Goal: Task Accomplishment & Management: Use online tool/utility

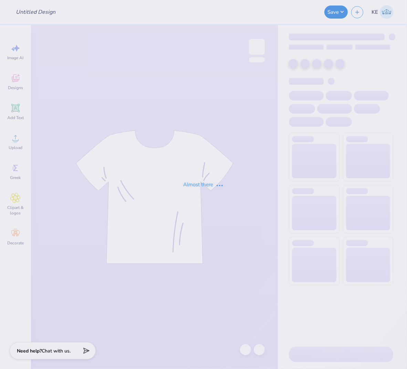
type input "UNL Delta Upsilon Parents Weekend Shirts 2025"
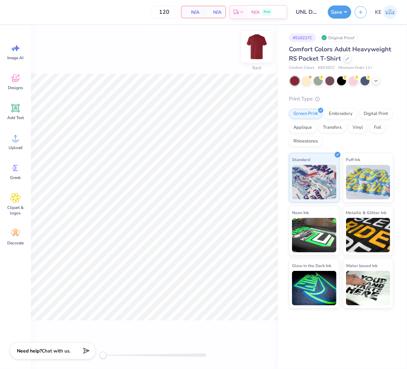
click at [263, 43] on img at bounding box center [257, 47] width 28 height 28
click at [9, 132] on div "Upload" at bounding box center [15, 142] width 25 height 26
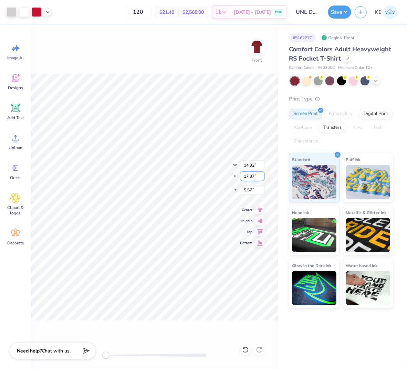
click at [259, 176] on input "17.37" at bounding box center [252, 176] width 25 height 10
click at [249, 178] on input "17.37" at bounding box center [252, 176] width 25 height 10
type input "15"
click at [248, 190] on input "5.57" at bounding box center [252, 190] width 25 height 10
type input "3"
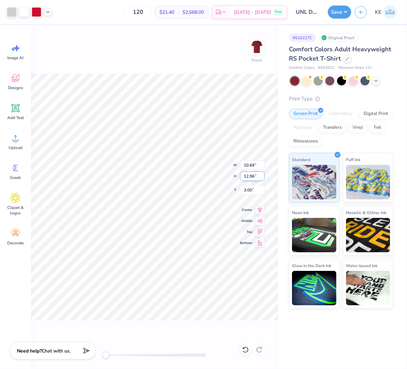
click at [250, 174] on input "12.96" at bounding box center [252, 176] width 25 height 10
type input "15"
type input "3"
click at [246, 177] on input "17.36" at bounding box center [252, 176] width 25 height 10
type input "15"
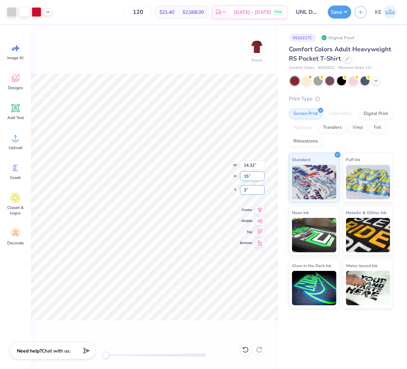
type input "3"
click at [246, 190] on input "1.98" at bounding box center [252, 190] width 25 height 10
type input "3"
click at [258, 47] on img at bounding box center [257, 47] width 28 height 28
click at [17, 141] on circle at bounding box center [15, 140] width 5 height 5
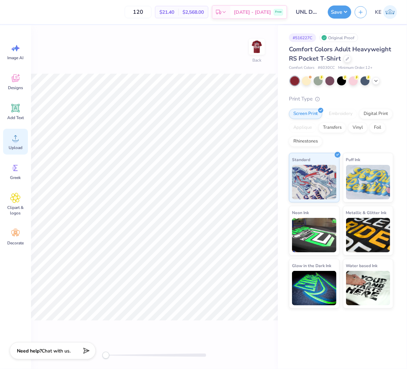
click at [14, 139] on circle at bounding box center [15, 140] width 5 height 5
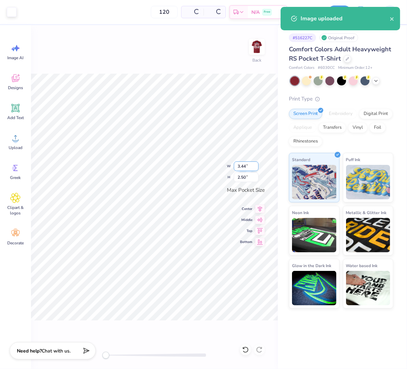
click at [242, 166] on input "3.44" at bounding box center [246, 166] width 25 height 10
type input "3.5"
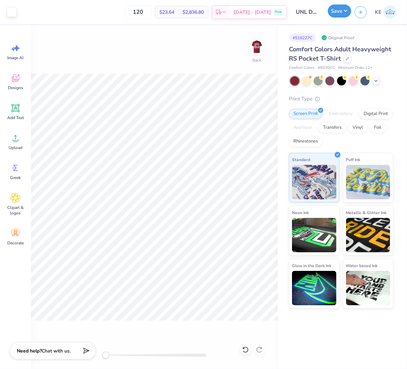
click at [347, 14] on button "Save" at bounding box center [339, 10] width 23 height 13
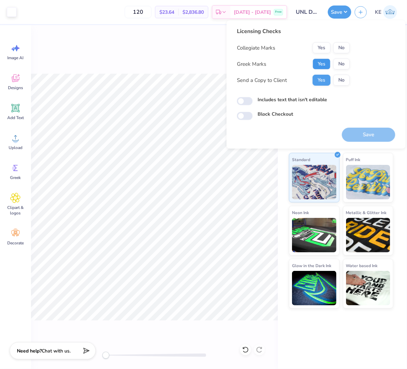
click at [320, 64] on button "Yes" at bounding box center [321, 63] width 18 height 11
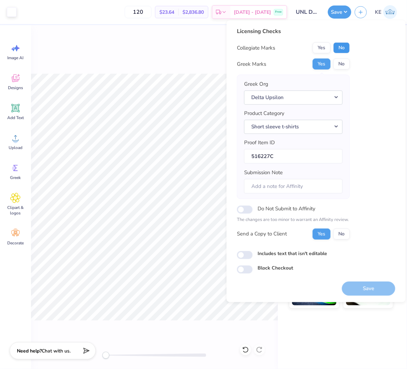
click at [339, 45] on button "No" at bounding box center [341, 47] width 17 height 11
click at [327, 46] on button "Yes" at bounding box center [321, 47] width 18 height 11
click at [365, 289] on button "Save" at bounding box center [368, 288] width 53 height 14
click at [348, 13] on button "Save" at bounding box center [339, 10] width 23 height 13
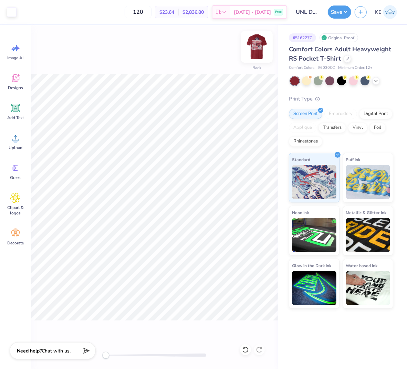
click at [254, 46] on img at bounding box center [257, 47] width 28 height 28
click at [340, 18] on div "Save" at bounding box center [339, 12] width 23 height 13
click at [343, 9] on button "Save" at bounding box center [339, 10] width 23 height 13
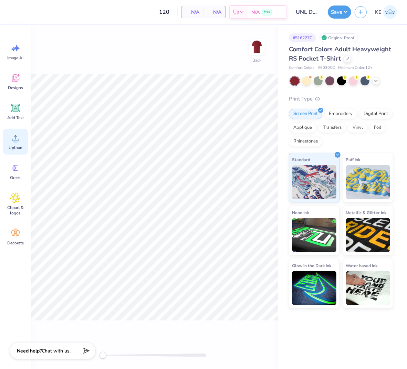
click at [11, 145] on span "Upload" at bounding box center [16, 148] width 14 height 6
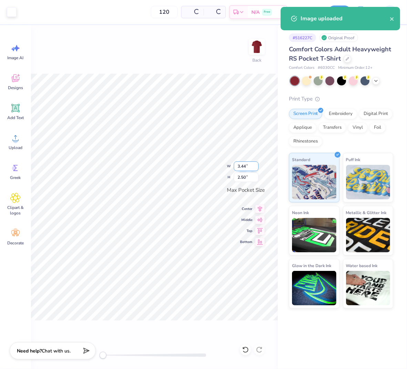
click at [241, 166] on input "3.44" at bounding box center [246, 166] width 25 height 10
type input "3.5"
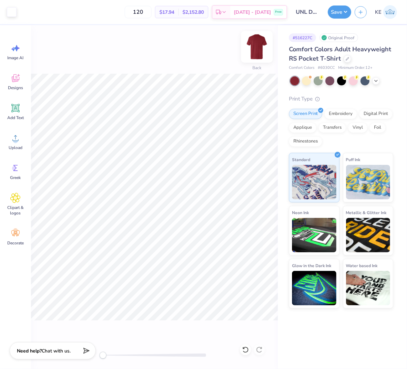
click at [264, 46] on img at bounding box center [257, 47] width 28 height 28
click at [16, 143] on div "Upload" at bounding box center [15, 142] width 25 height 26
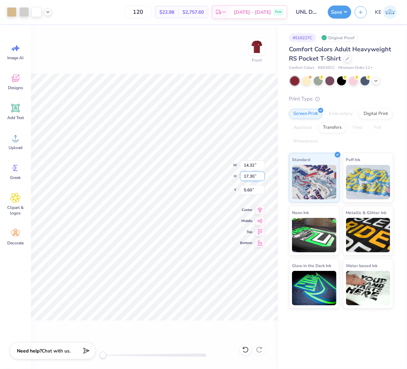
click at [247, 176] on input "17.30" at bounding box center [252, 176] width 25 height 10
type input "15"
click at [249, 191] on input "6.75" at bounding box center [252, 190] width 25 height 10
type input "3"
click at [348, 14] on button "Save" at bounding box center [339, 10] width 23 height 13
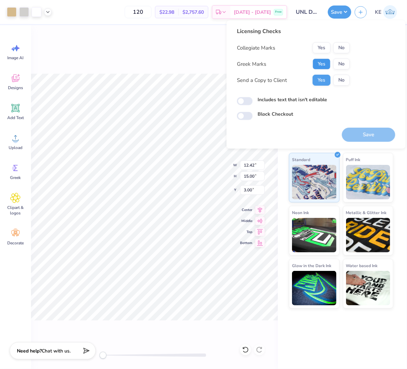
drag, startPoint x: 322, startPoint y: 63, endPoint x: 324, endPoint y: 56, distance: 7.1
click at [322, 63] on button "Yes" at bounding box center [321, 63] width 18 height 11
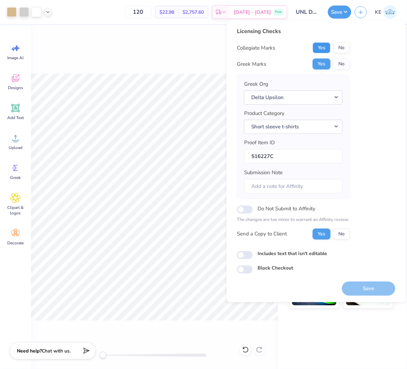
click at [325, 45] on button "Yes" at bounding box center [321, 47] width 18 height 11
click at [375, 290] on button "Save" at bounding box center [368, 288] width 53 height 14
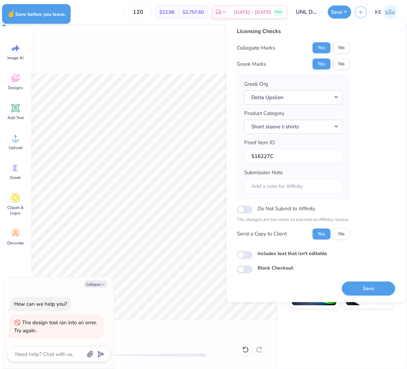
type textarea "x"
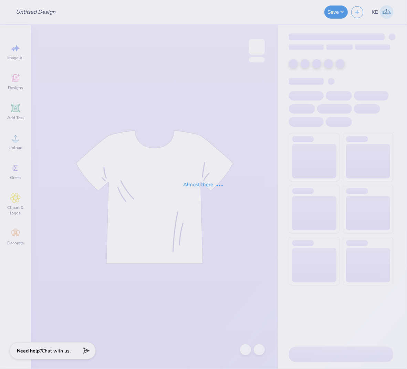
type input "UNL Delta Upsilon Parents Weekend Shirts 2025"
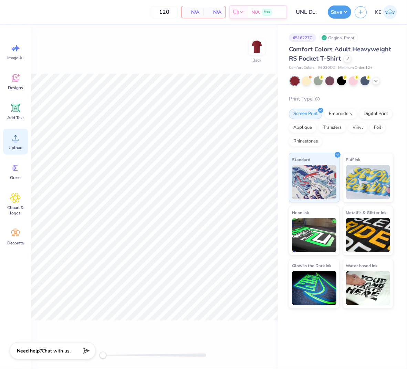
click at [19, 141] on icon at bounding box center [15, 138] width 10 height 10
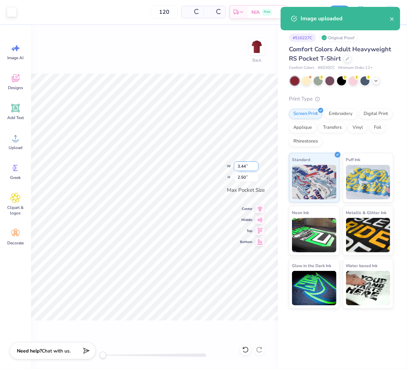
click at [240, 166] on input "3.44" at bounding box center [246, 166] width 25 height 10
type input "3.5"
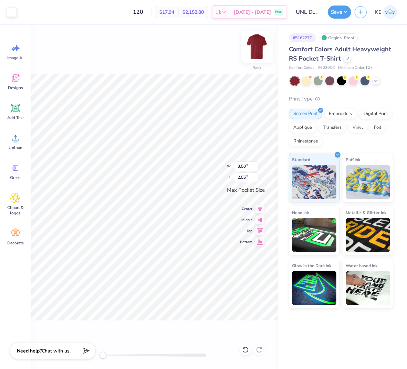
click at [253, 44] on img at bounding box center [257, 47] width 28 height 28
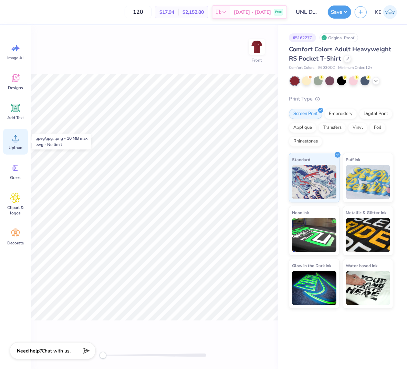
click at [15, 139] on circle at bounding box center [15, 140] width 5 height 5
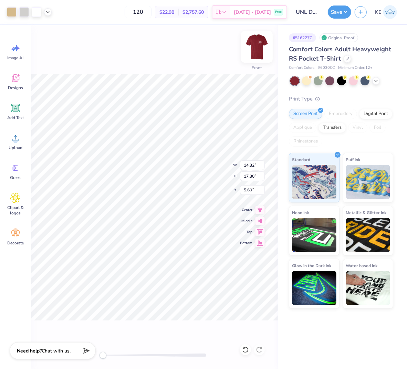
click at [255, 49] on img at bounding box center [257, 47] width 28 height 28
type input "2.84"
type input "3.44"
click at [259, 43] on img at bounding box center [257, 47] width 28 height 28
type input "14.32"
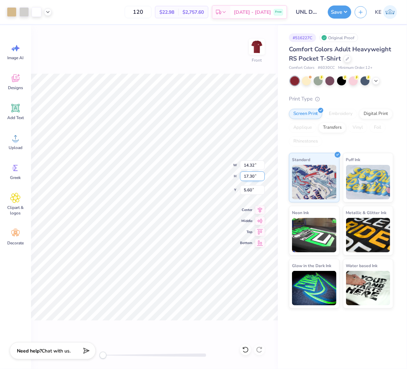
click at [245, 177] on input "17.30" at bounding box center [252, 176] width 25 height 10
type input "15"
click at [249, 190] on input "6.75" at bounding box center [252, 190] width 25 height 10
type input "3"
click at [348, 8] on button "Save" at bounding box center [339, 10] width 23 height 13
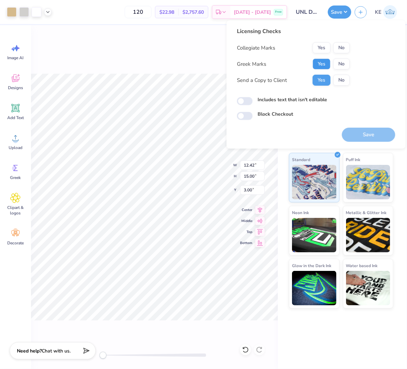
click at [319, 61] on button "Yes" at bounding box center [321, 63] width 18 height 11
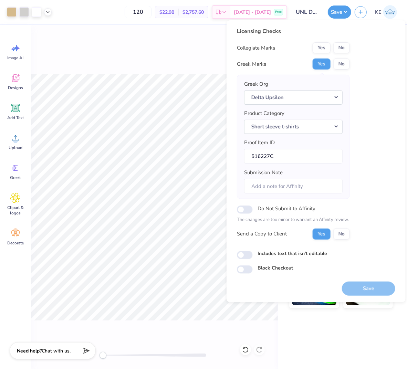
click at [322, 42] on div "Yes No" at bounding box center [330, 47] width 37 height 11
click at [319, 41] on div "Licensing Checks Collegiate Marks Yes No Greek Marks Yes No Greek Org Delta Ups…" at bounding box center [293, 135] width 113 height 217
click at [322, 47] on button "Yes" at bounding box center [321, 47] width 18 height 11
click at [370, 287] on button "Save" at bounding box center [368, 288] width 53 height 14
click at [49, 12] on icon at bounding box center [48, 12] width 6 height 6
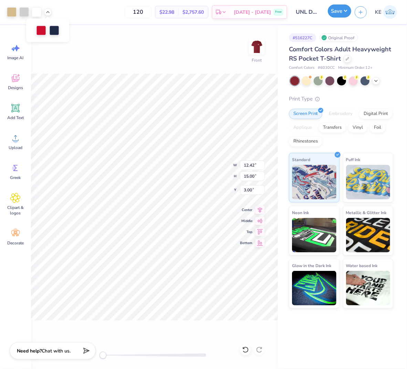
click at [345, 13] on button "Save" at bounding box center [339, 10] width 23 height 13
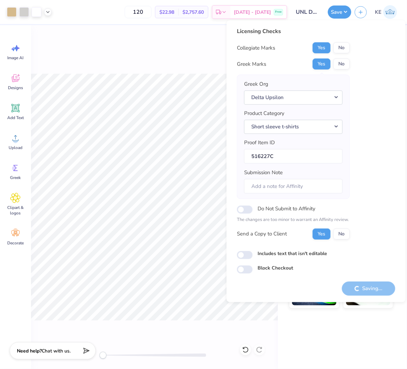
click at [115, 14] on div "120 $22.98 Per Item $2,757.60 Total Est. Delivery Sep 21 - 24 Free" at bounding box center [171, 12] width 232 height 24
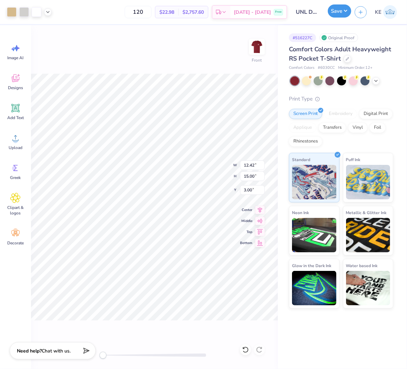
click at [343, 12] on button "Save" at bounding box center [339, 10] width 23 height 13
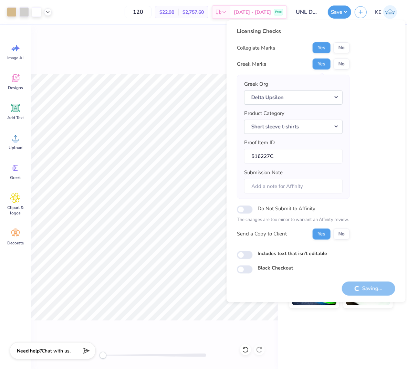
click at [389, 132] on div "Licensing Checks Collegiate Marks Yes No Greek Marks Yes No Greek Org Delta Ups…" at bounding box center [316, 150] width 158 height 246
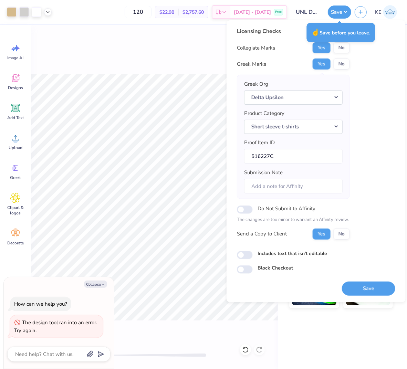
type textarea "x"
